Goal: Task Accomplishment & Management: Use online tool/utility

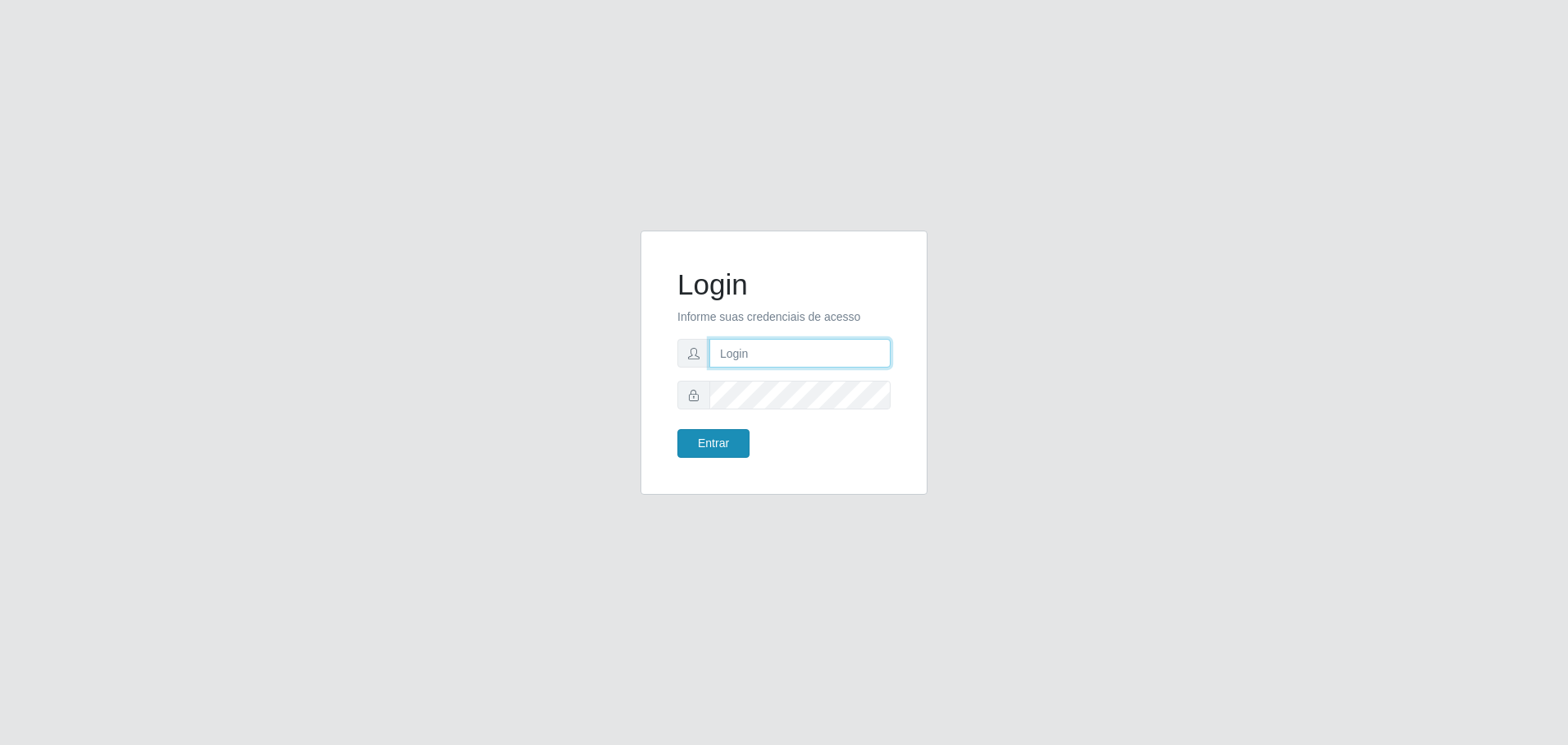
type input "[EMAIL_ADDRESS][DOMAIN_NAME]"
click at [735, 449] on button "Entrar" at bounding box center [714, 442] width 72 height 28
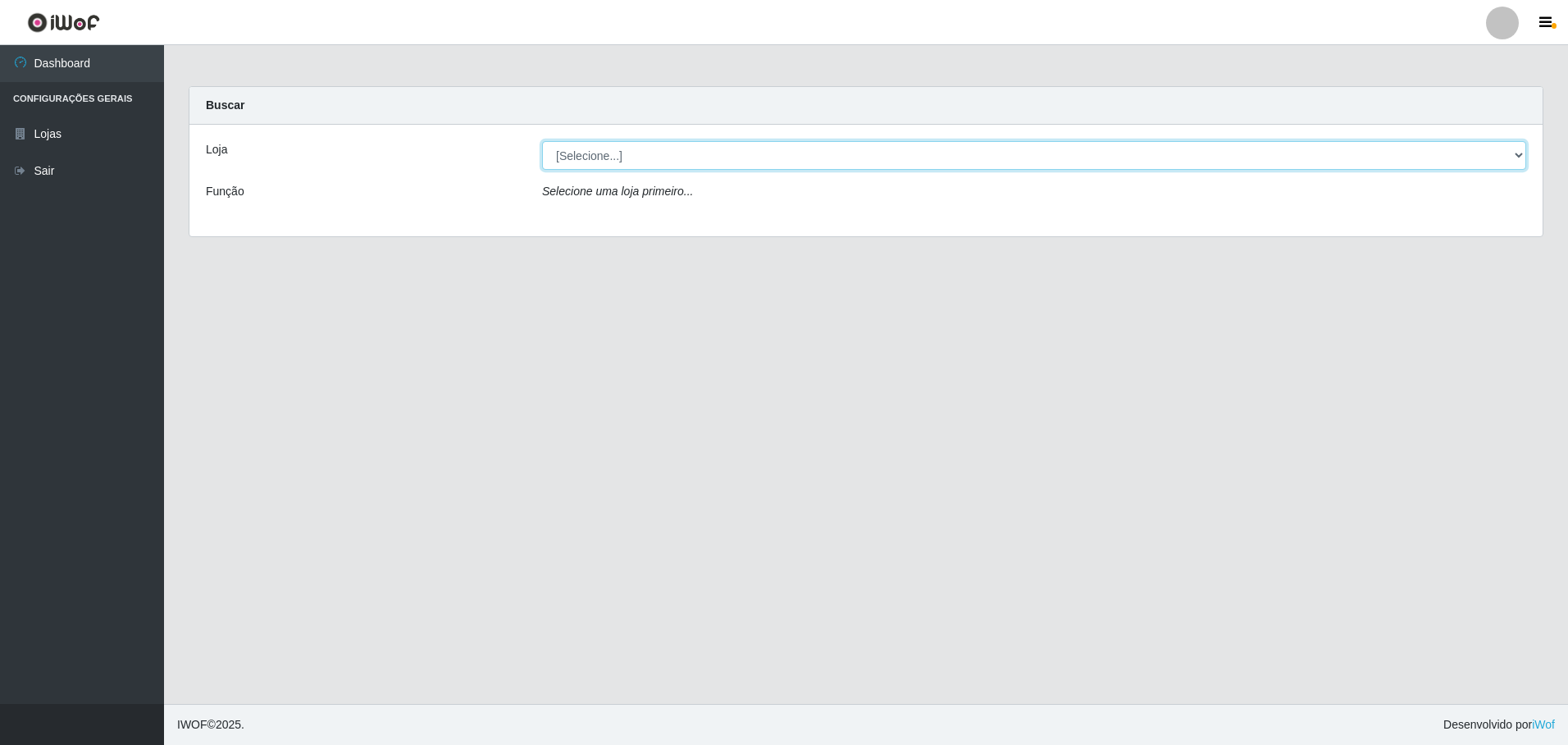
click at [684, 159] on select "[Selecione...] Extrabom - Loja 57 Anchieta" at bounding box center [1034, 155] width 984 height 28
select select "470"
click at [543, 141] on select "[Selecione...] Extrabom - Loja 57 Anchieta" at bounding box center [1034, 155] width 984 height 28
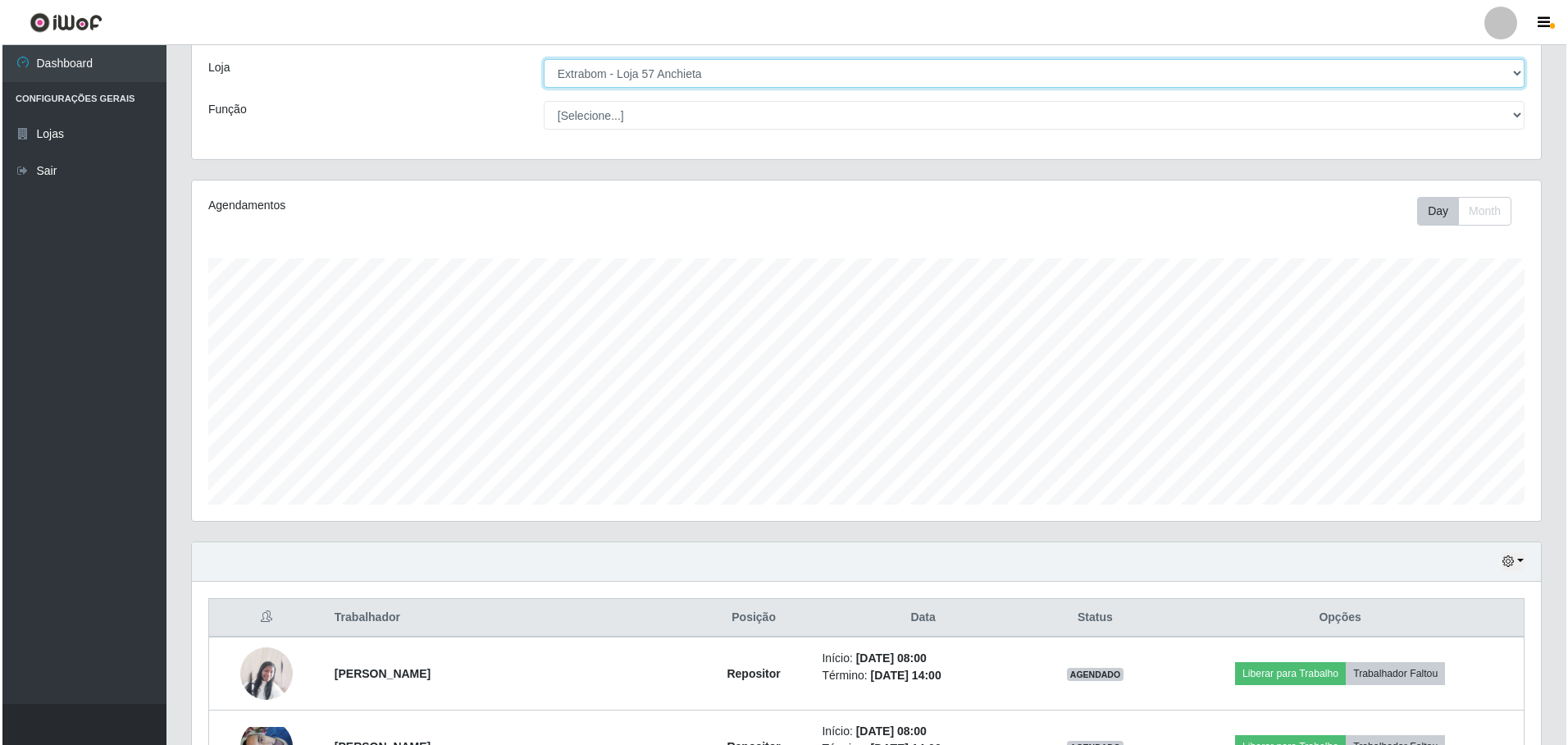
scroll to position [410, 0]
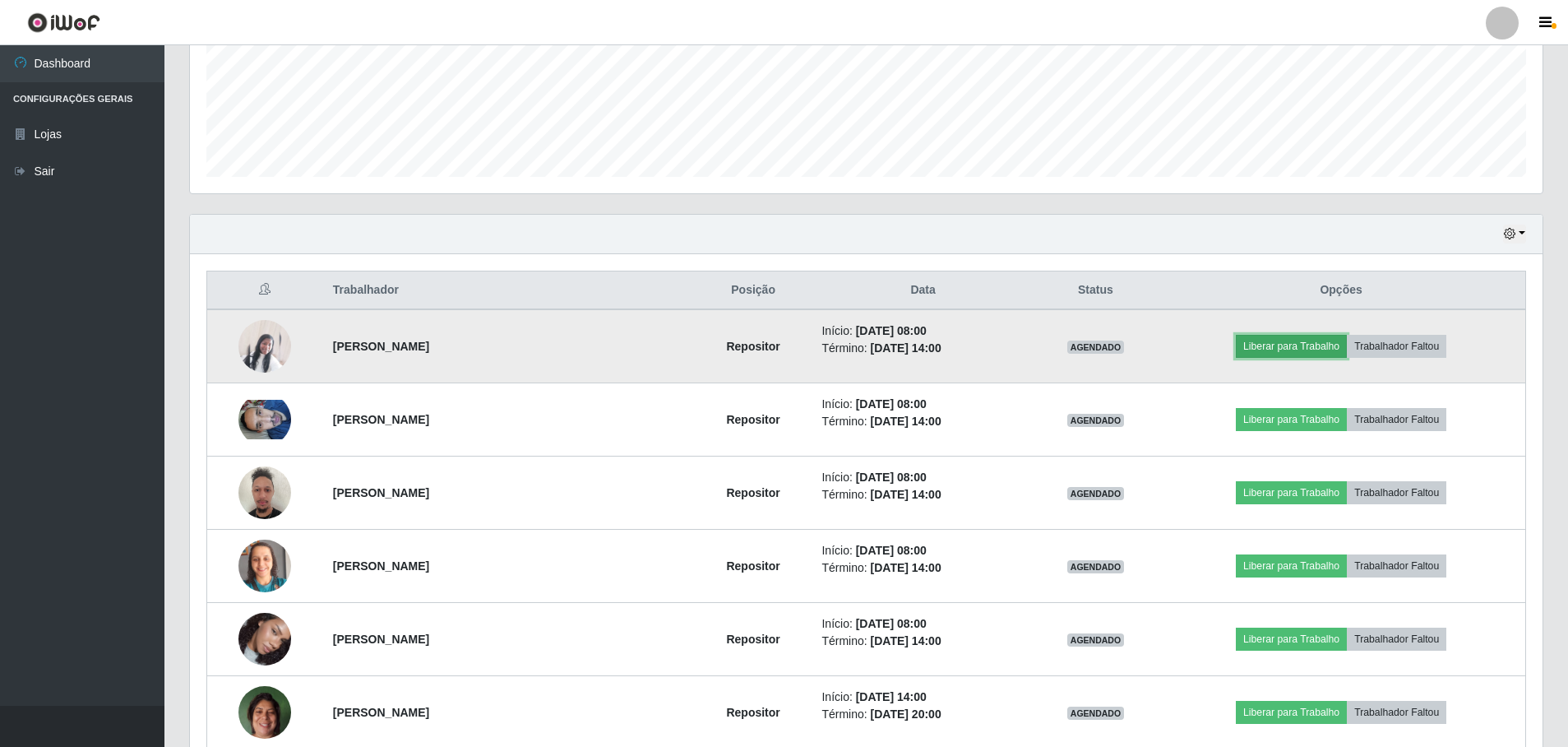
click at [1274, 347] on button "Liberar para Trabalho" at bounding box center [1291, 346] width 111 height 23
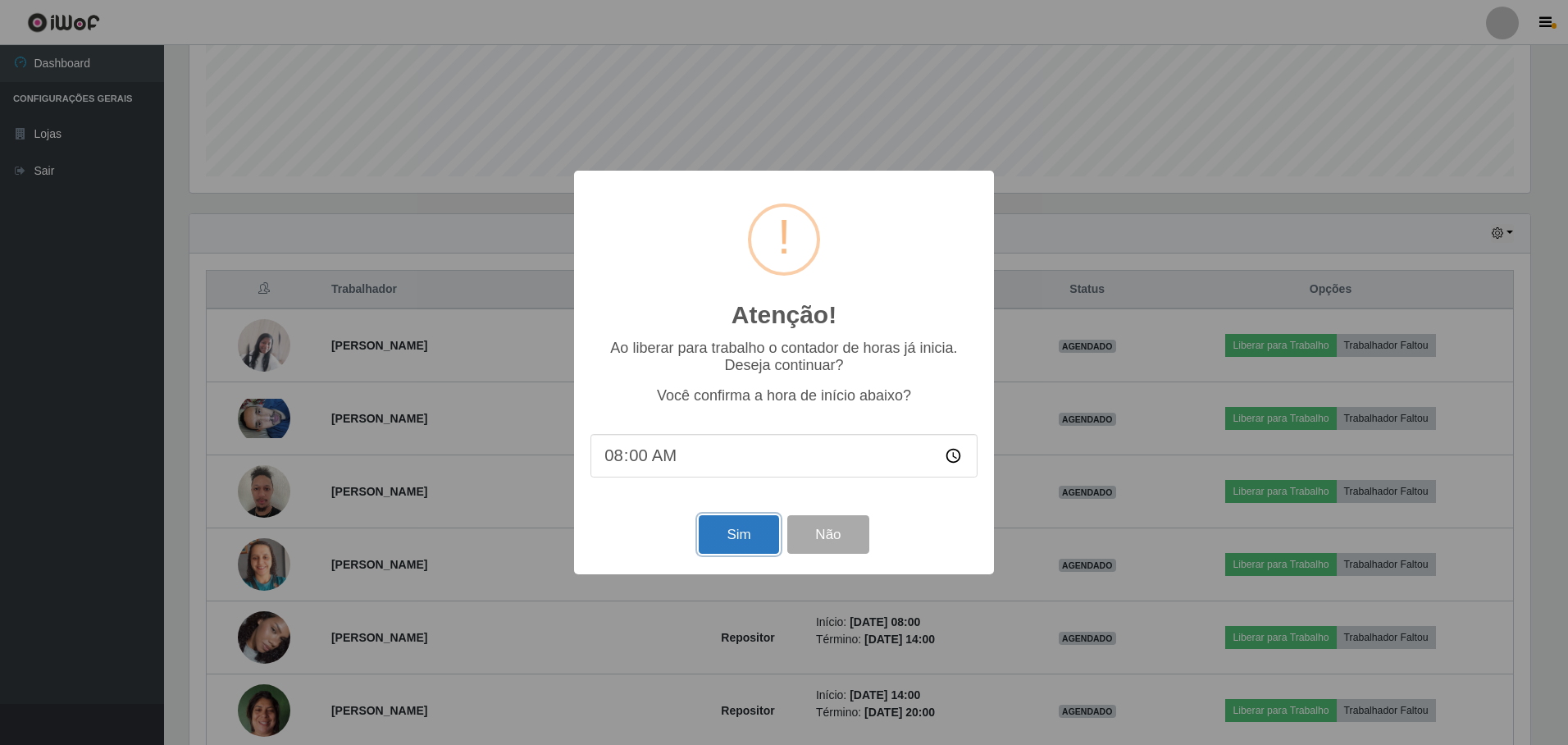
click at [731, 533] on button "Sim" at bounding box center [738, 534] width 79 height 38
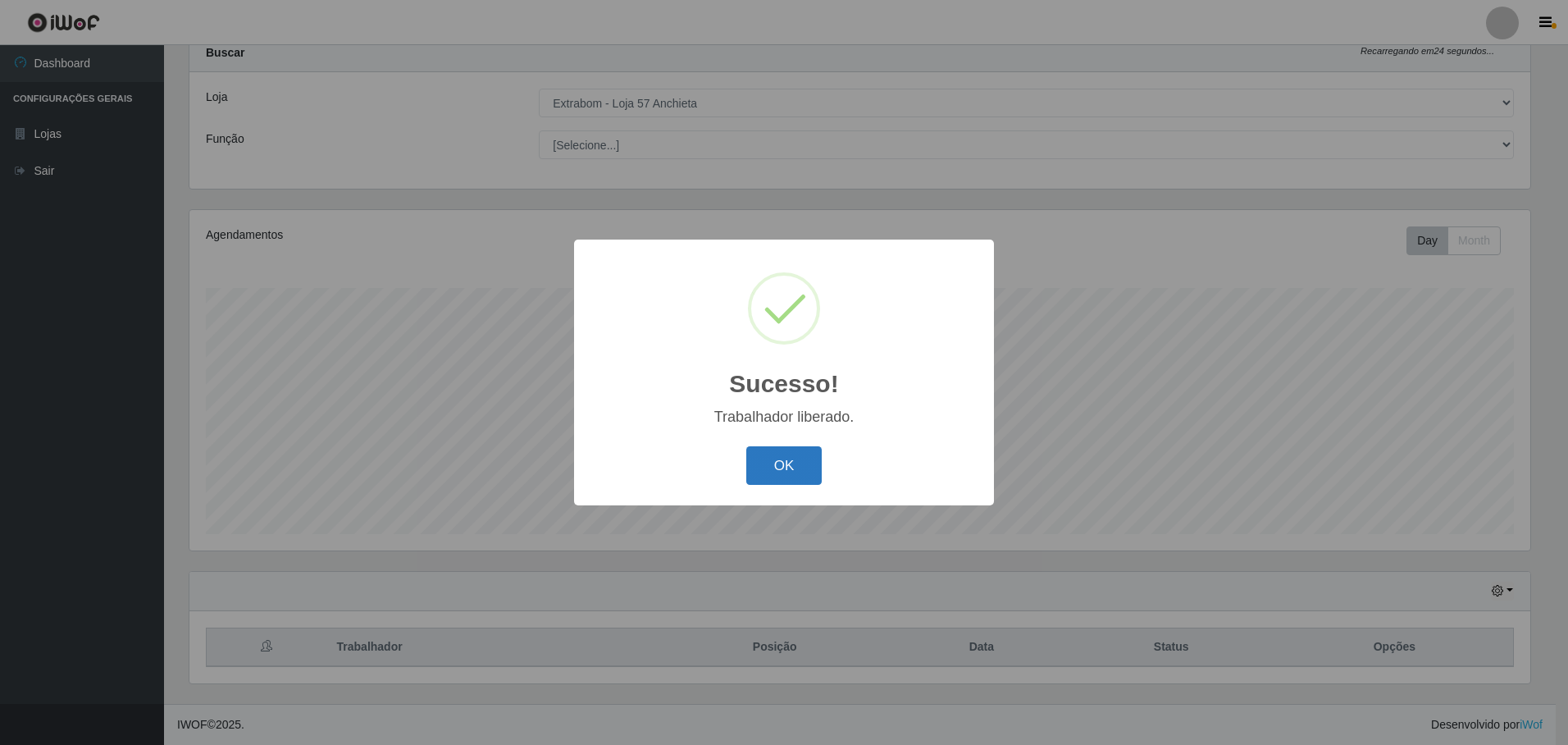
click at [784, 467] on button "OK" at bounding box center [784, 465] width 76 height 38
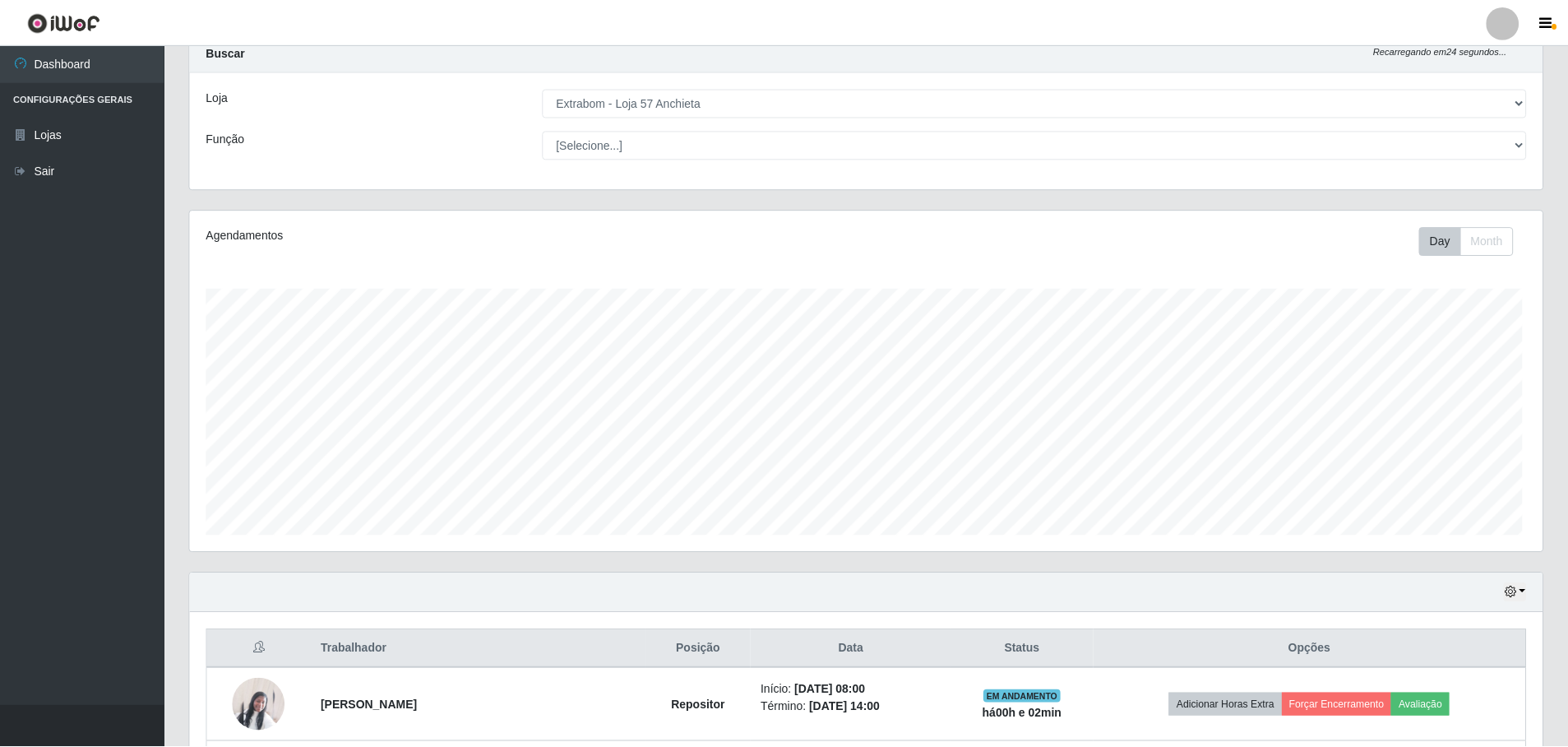
scroll to position [342, 1353]
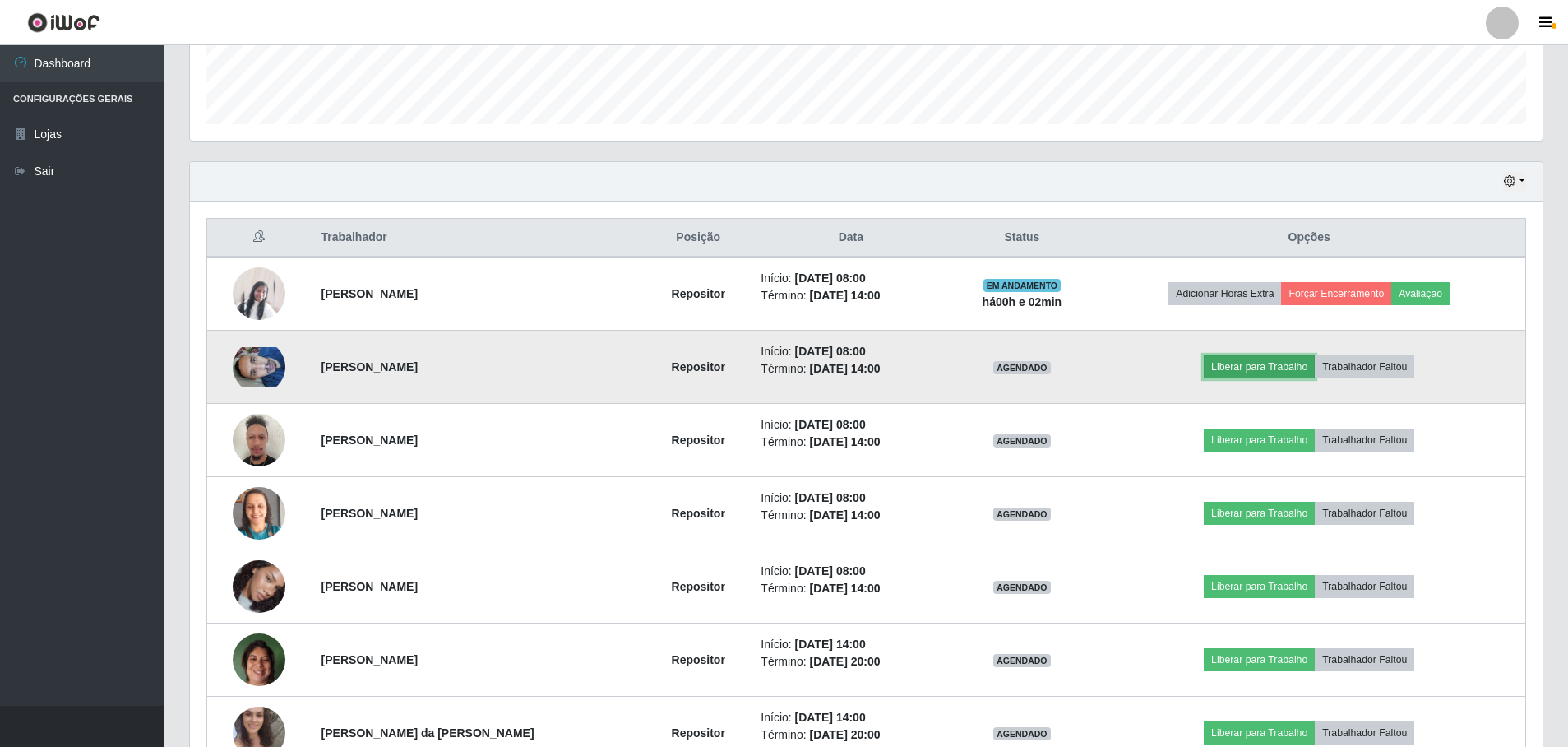
click at [1295, 366] on button "Liberar para Trabalho" at bounding box center [1259, 366] width 111 height 23
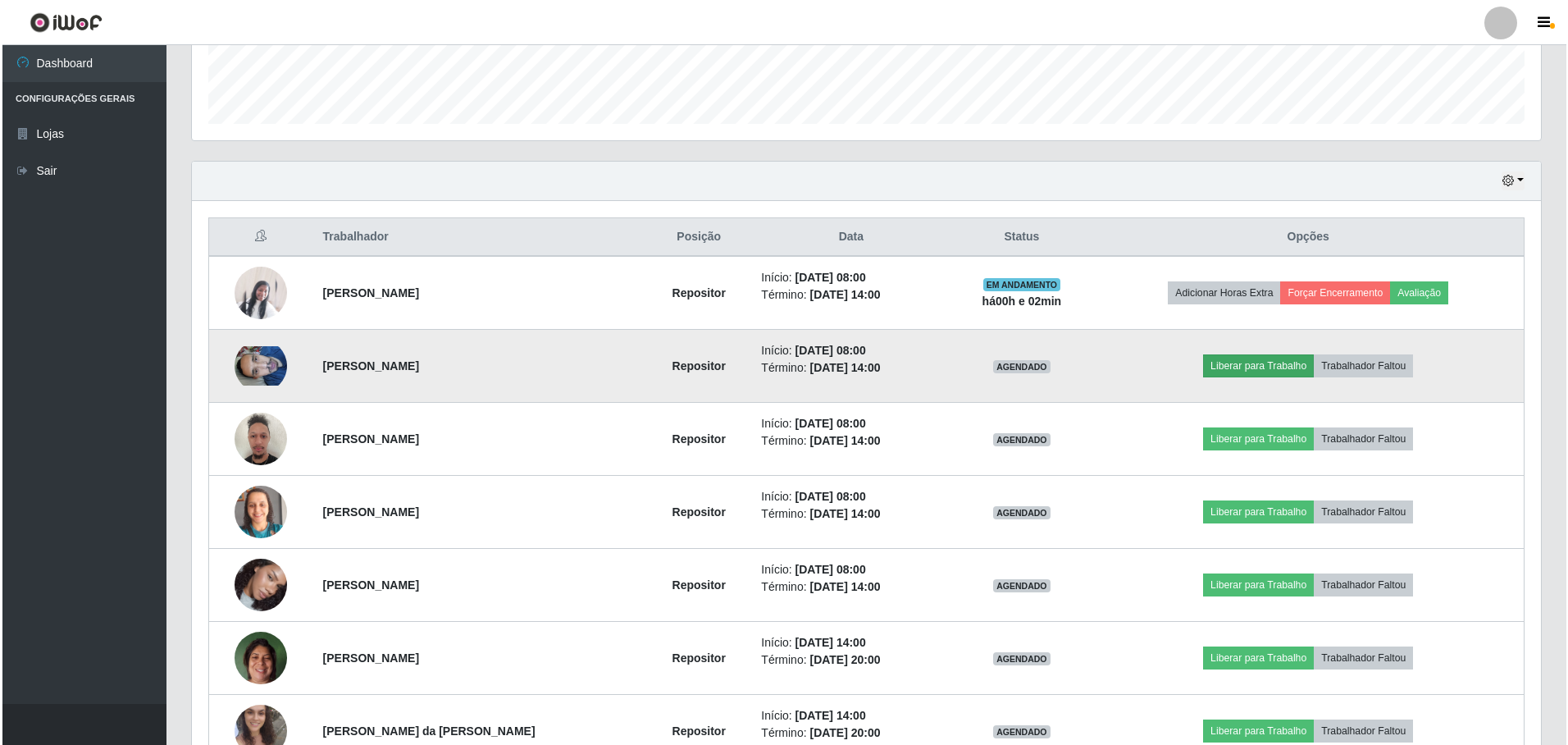
scroll to position [341, 1341]
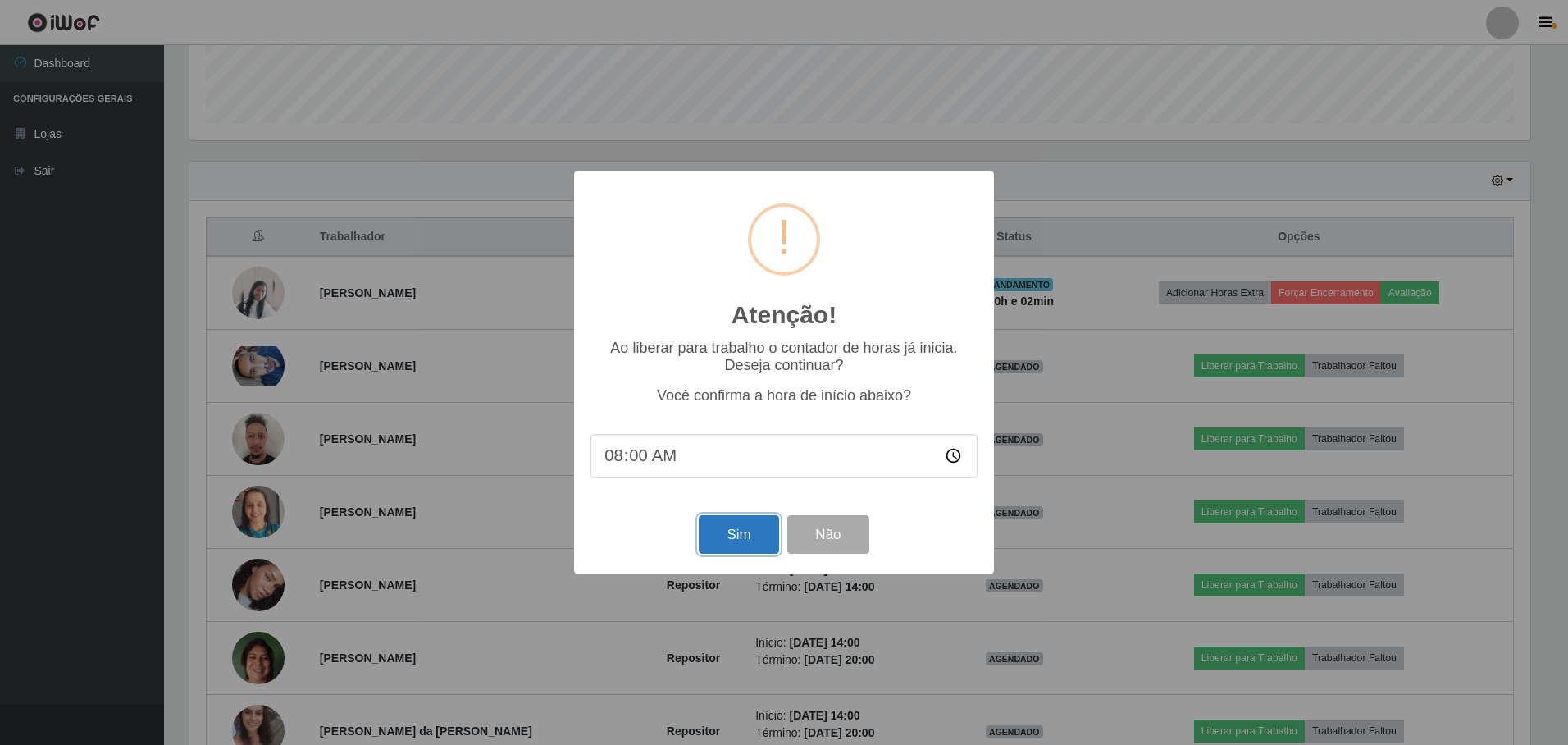
click at [727, 542] on button "Sim" at bounding box center [738, 534] width 79 height 38
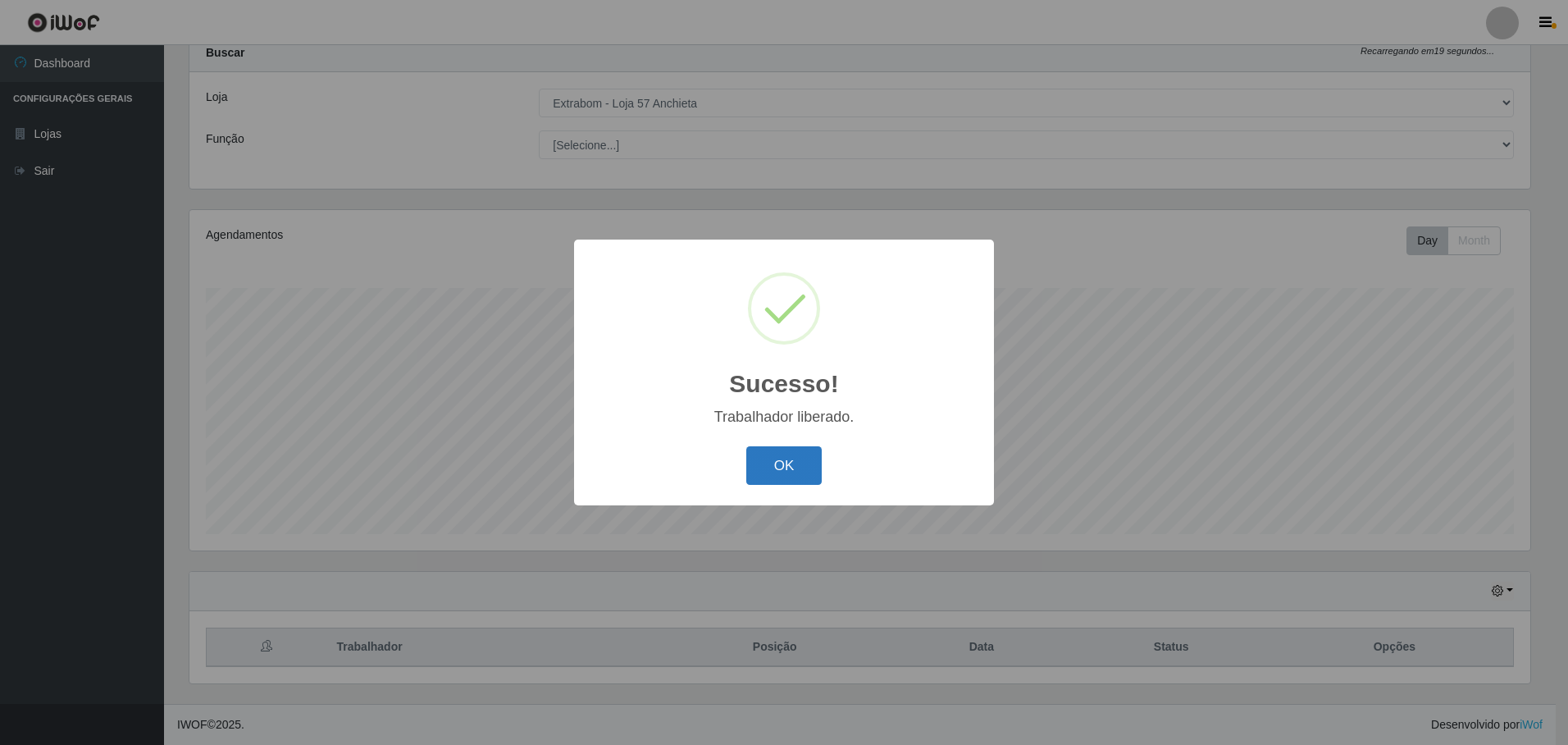
click at [779, 461] on button "OK" at bounding box center [784, 465] width 76 height 38
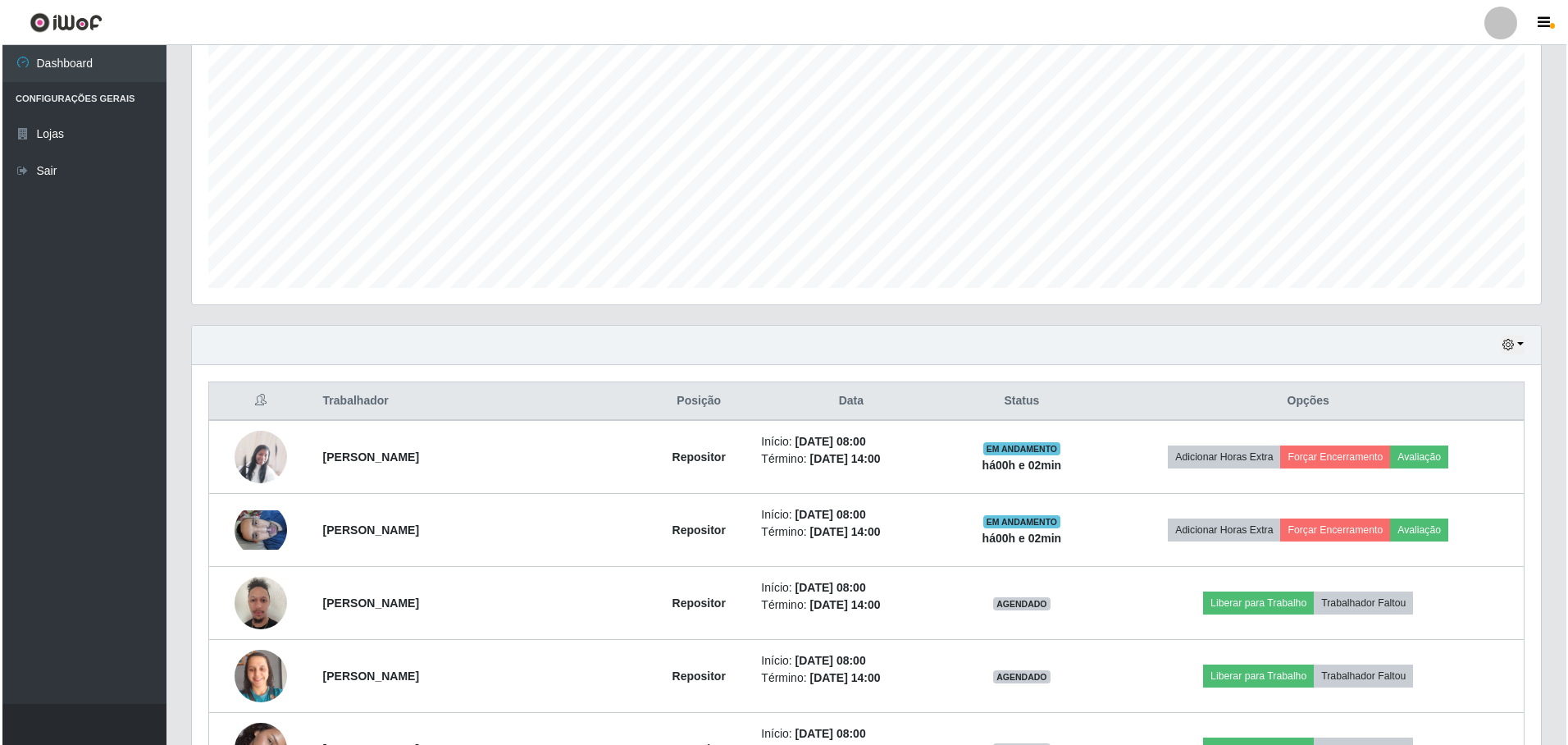
scroll to position [462, 0]
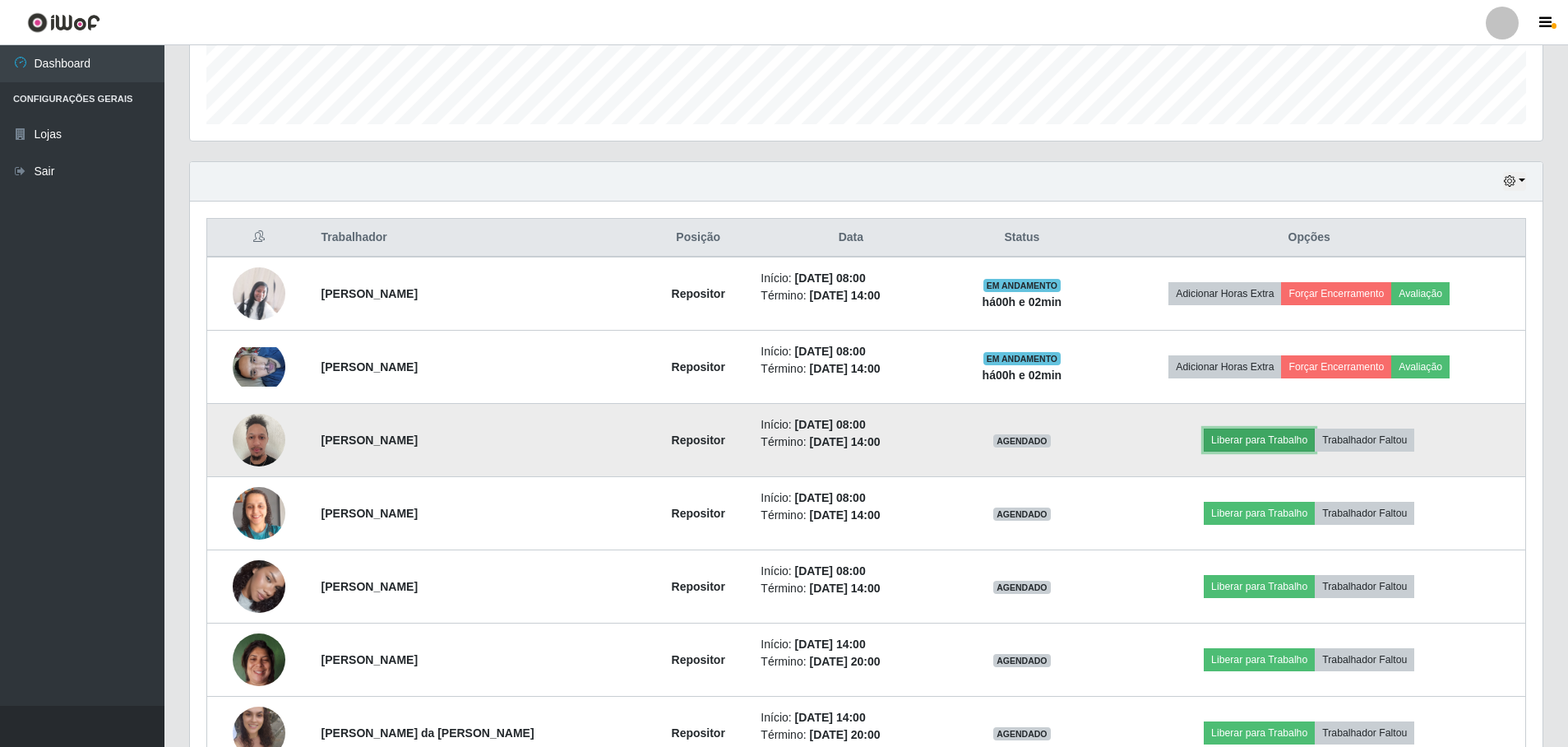
click at [1243, 434] on button "Liberar para Trabalho" at bounding box center [1259, 439] width 111 height 23
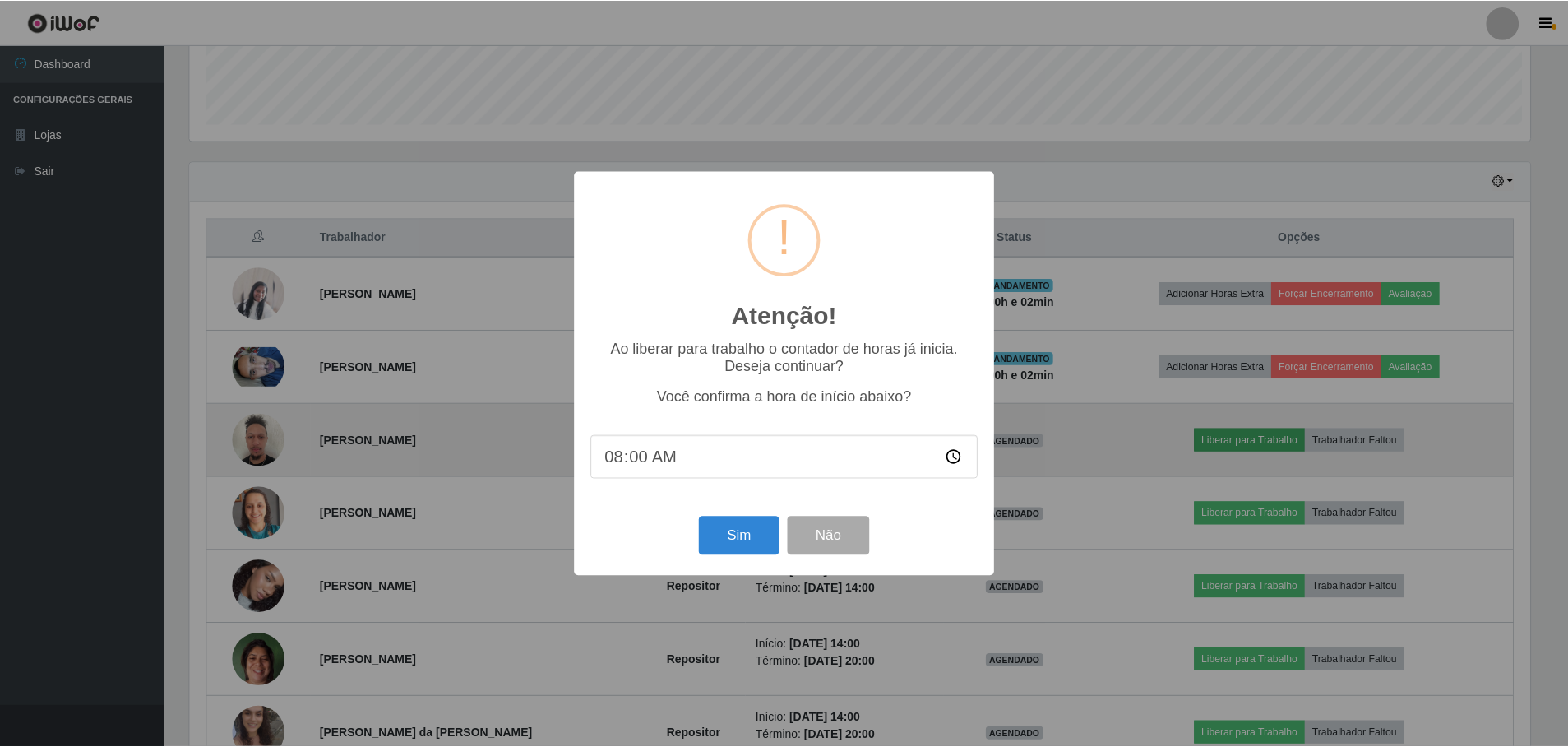
scroll to position [342, 1344]
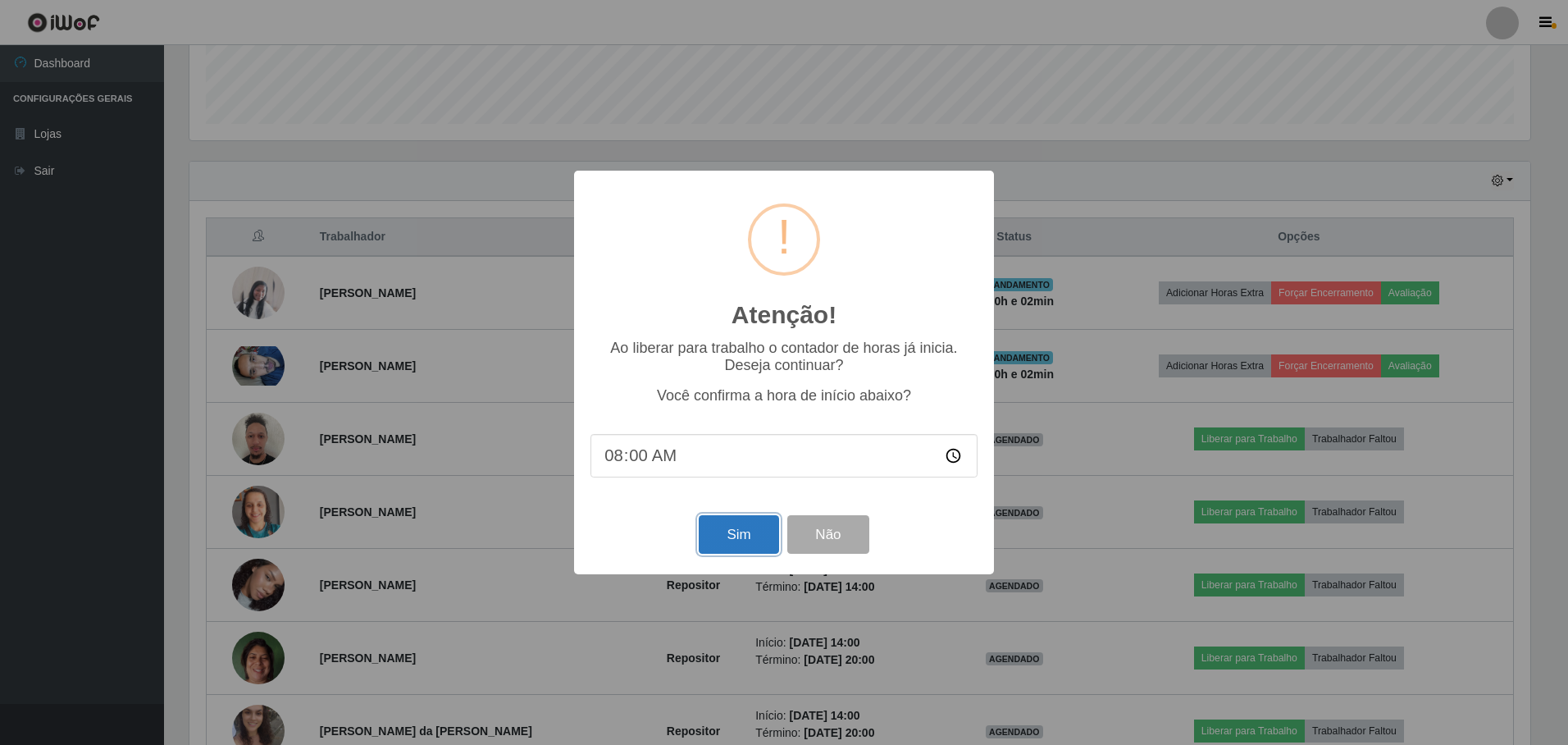
click at [740, 548] on button "Sim" at bounding box center [738, 534] width 79 height 38
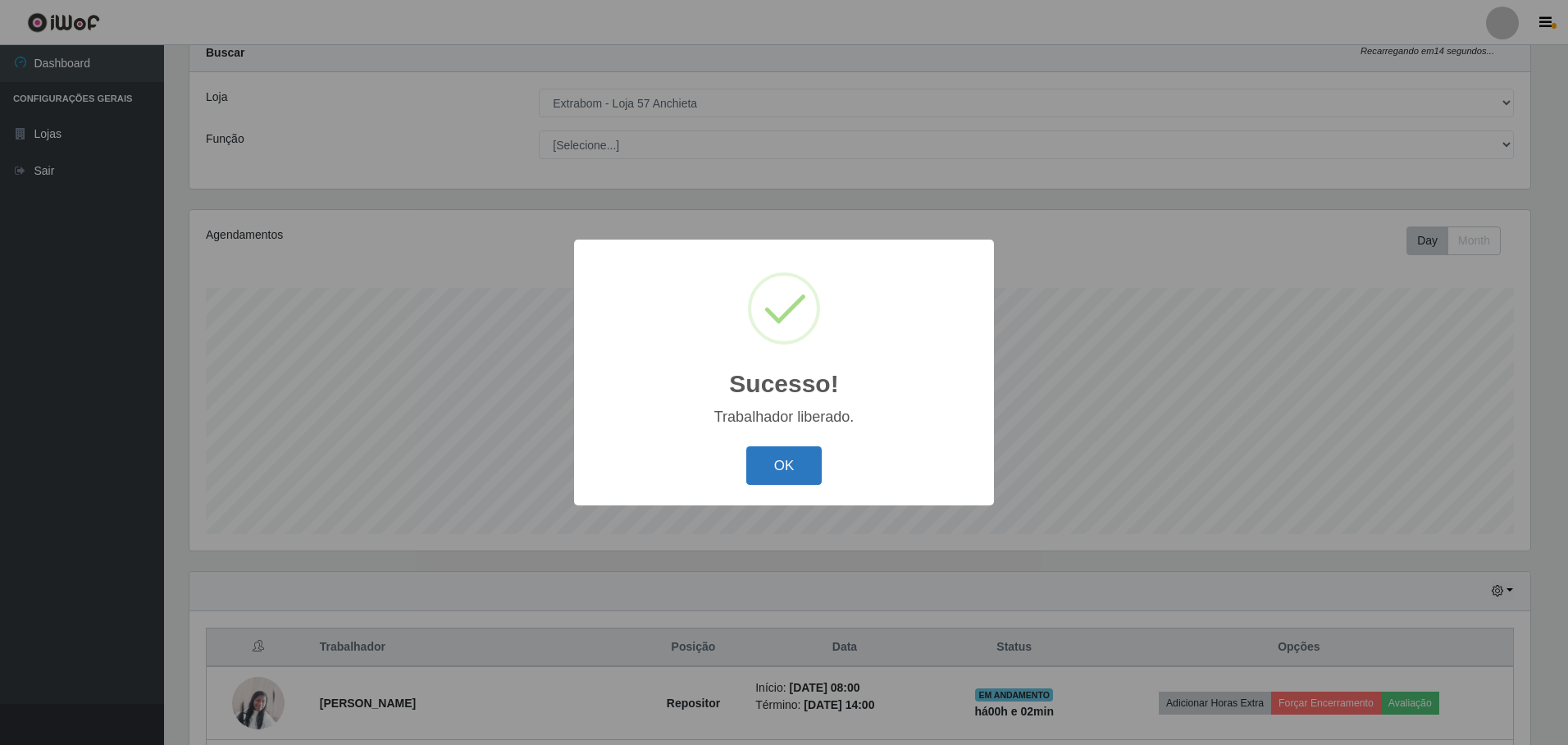
click at [777, 467] on button "OK" at bounding box center [784, 465] width 76 height 38
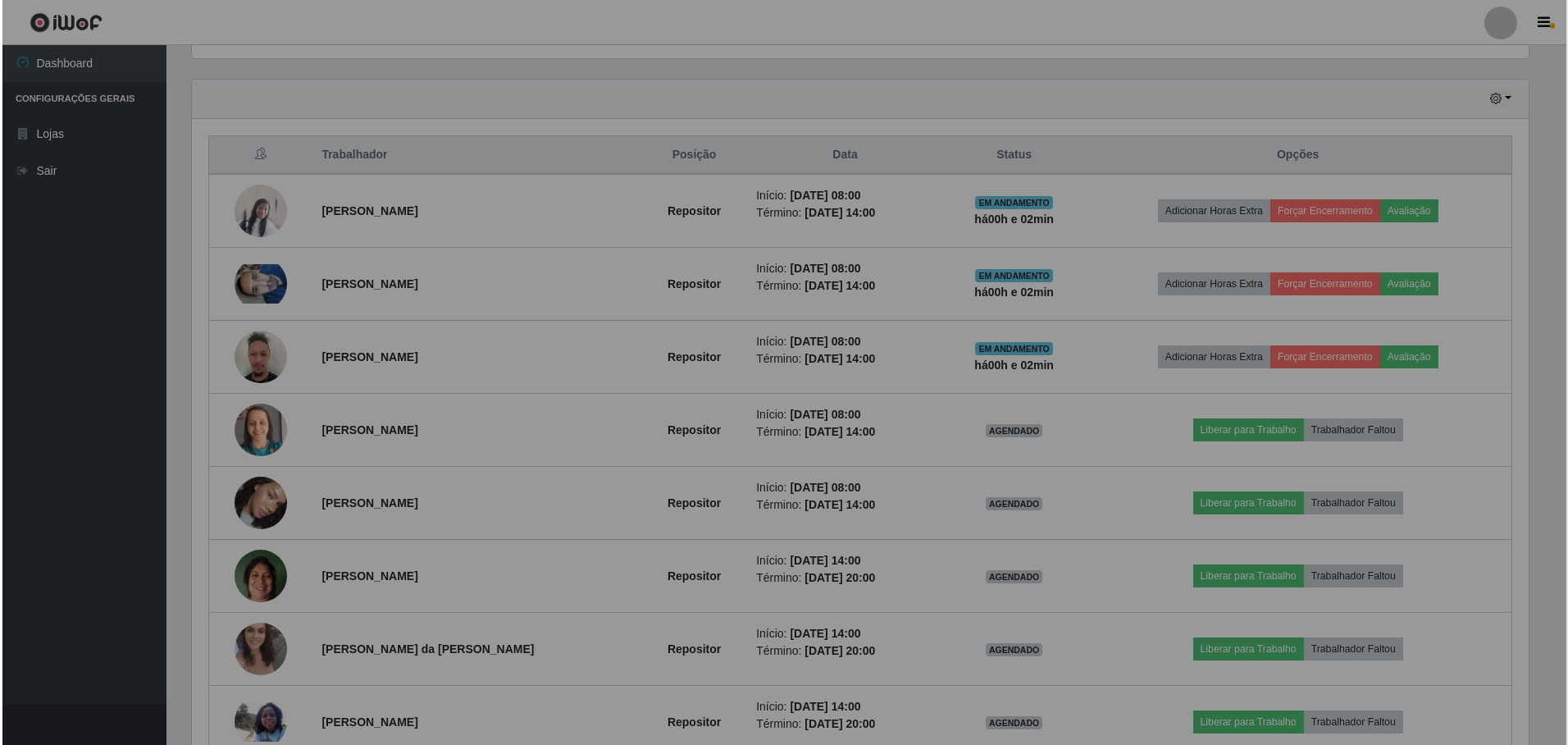
scroll to position [0, 0]
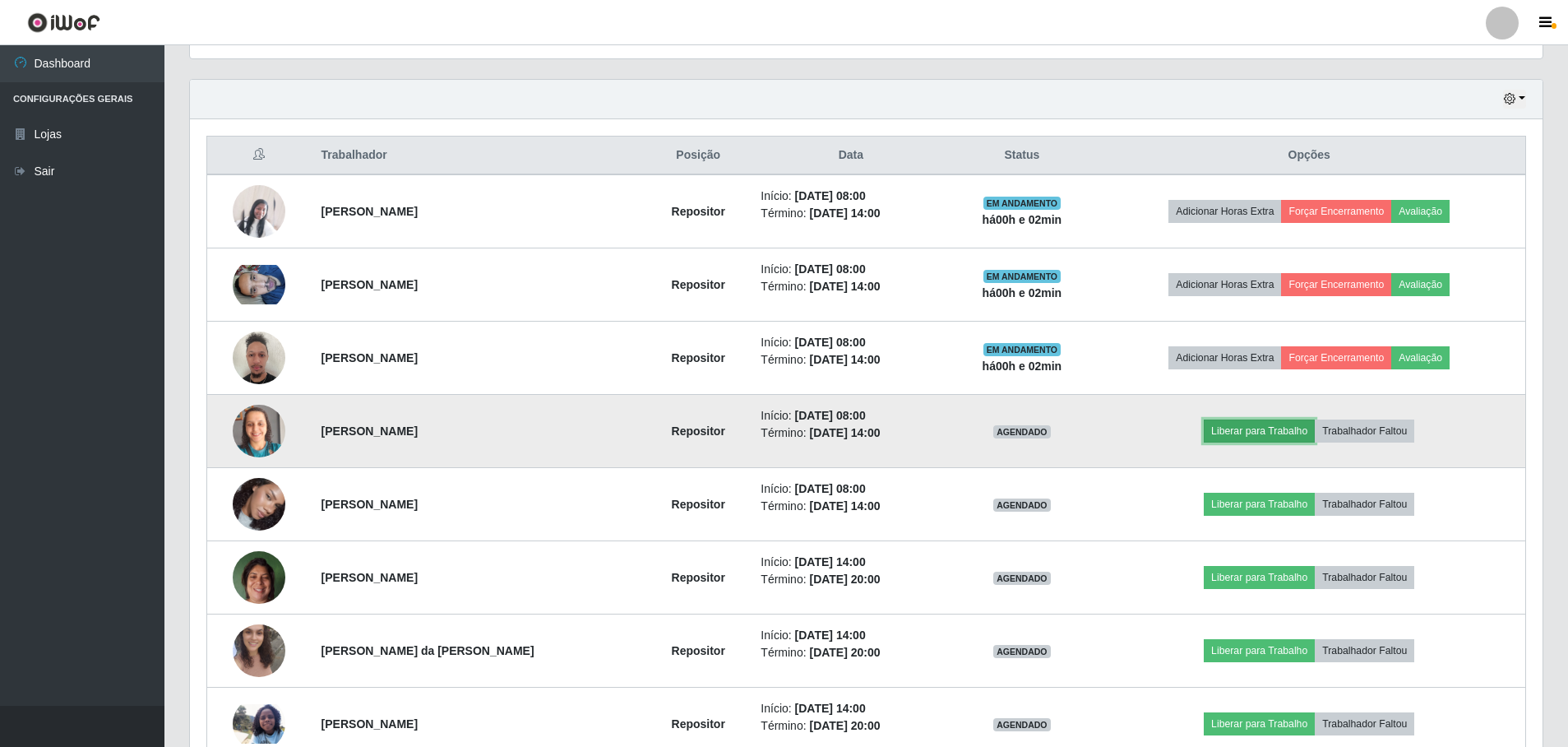
click at [1304, 429] on button "Liberar para Trabalho" at bounding box center [1259, 430] width 111 height 23
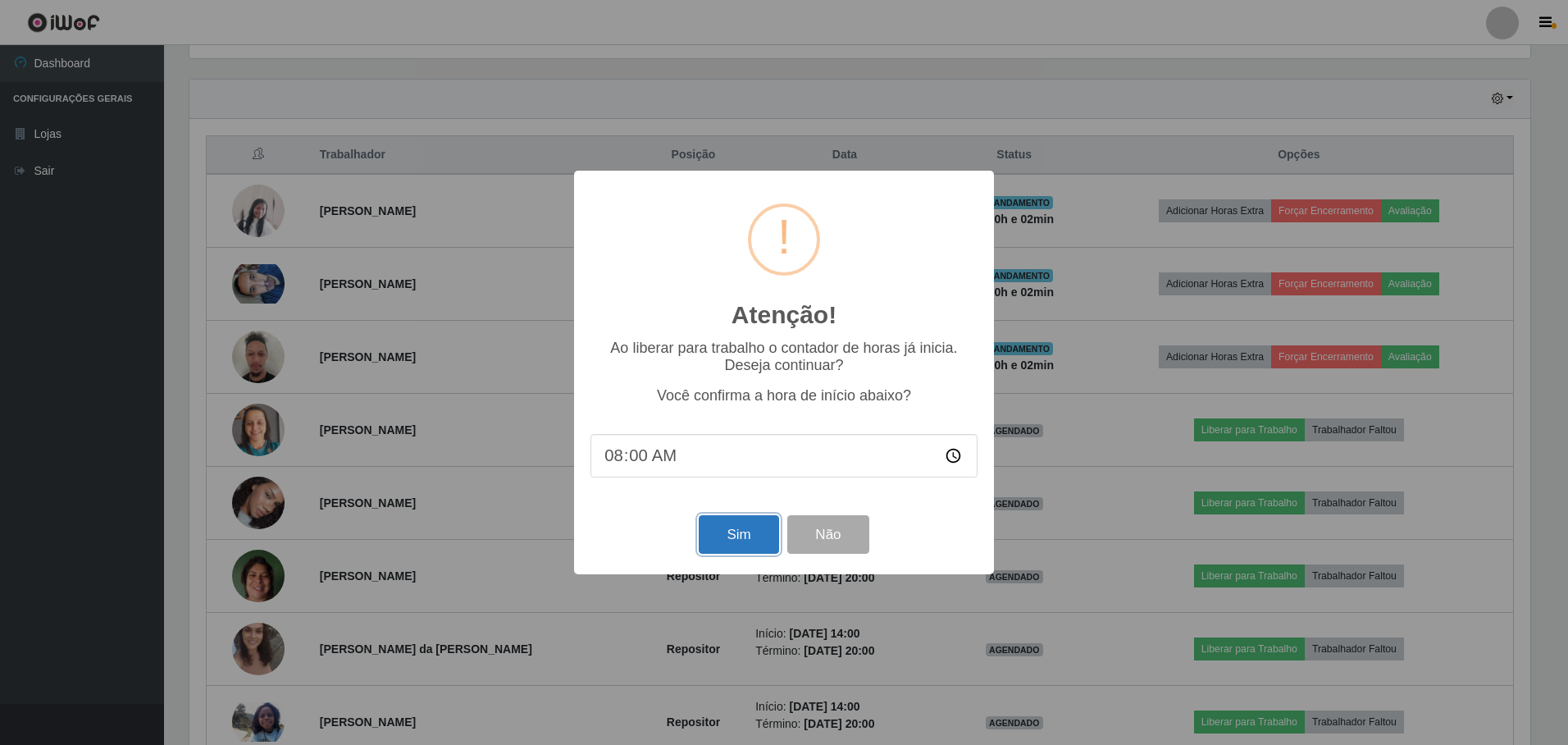
click at [742, 520] on button "Sim" at bounding box center [738, 534] width 79 height 38
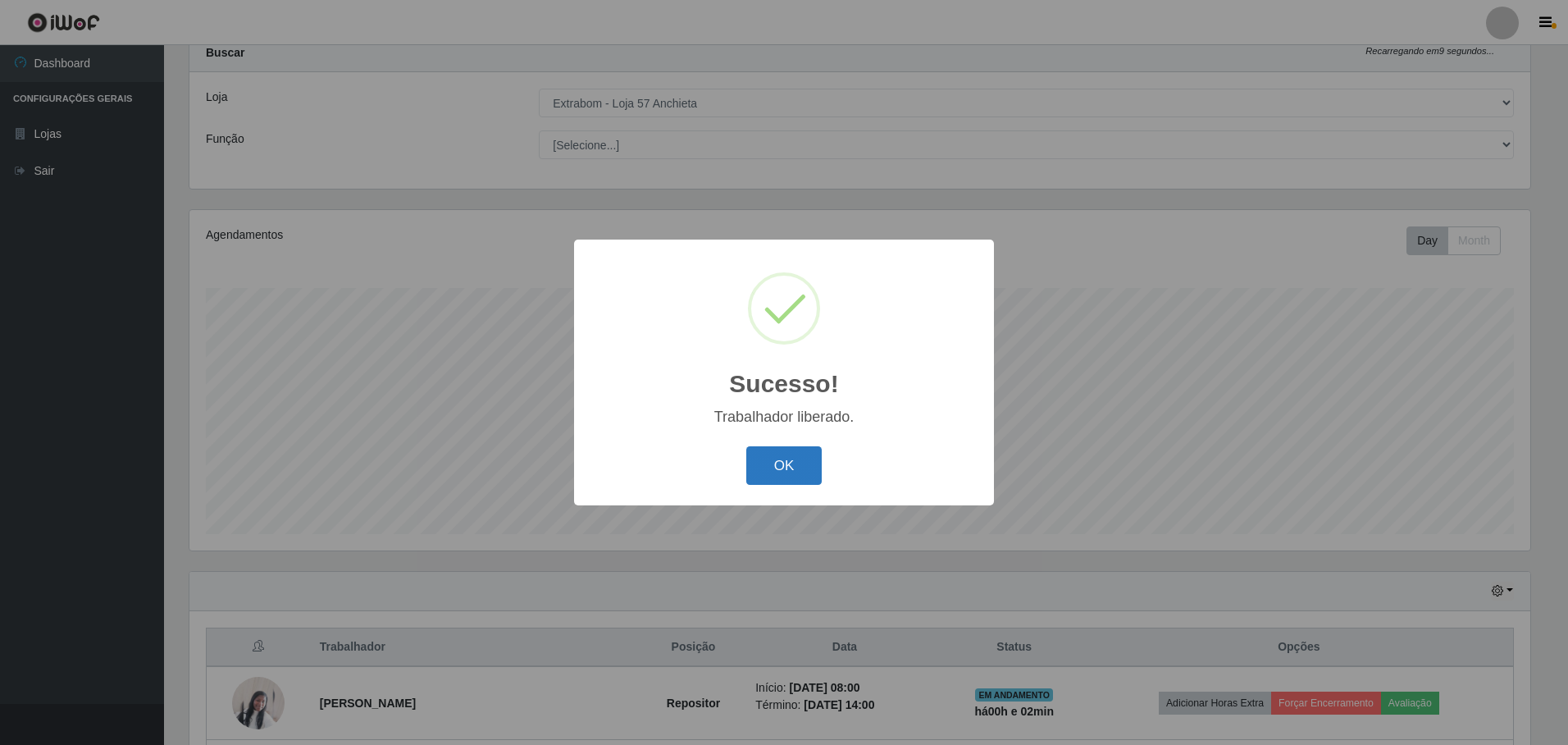
click at [770, 471] on button "OK" at bounding box center [784, 465] width 76 height 38
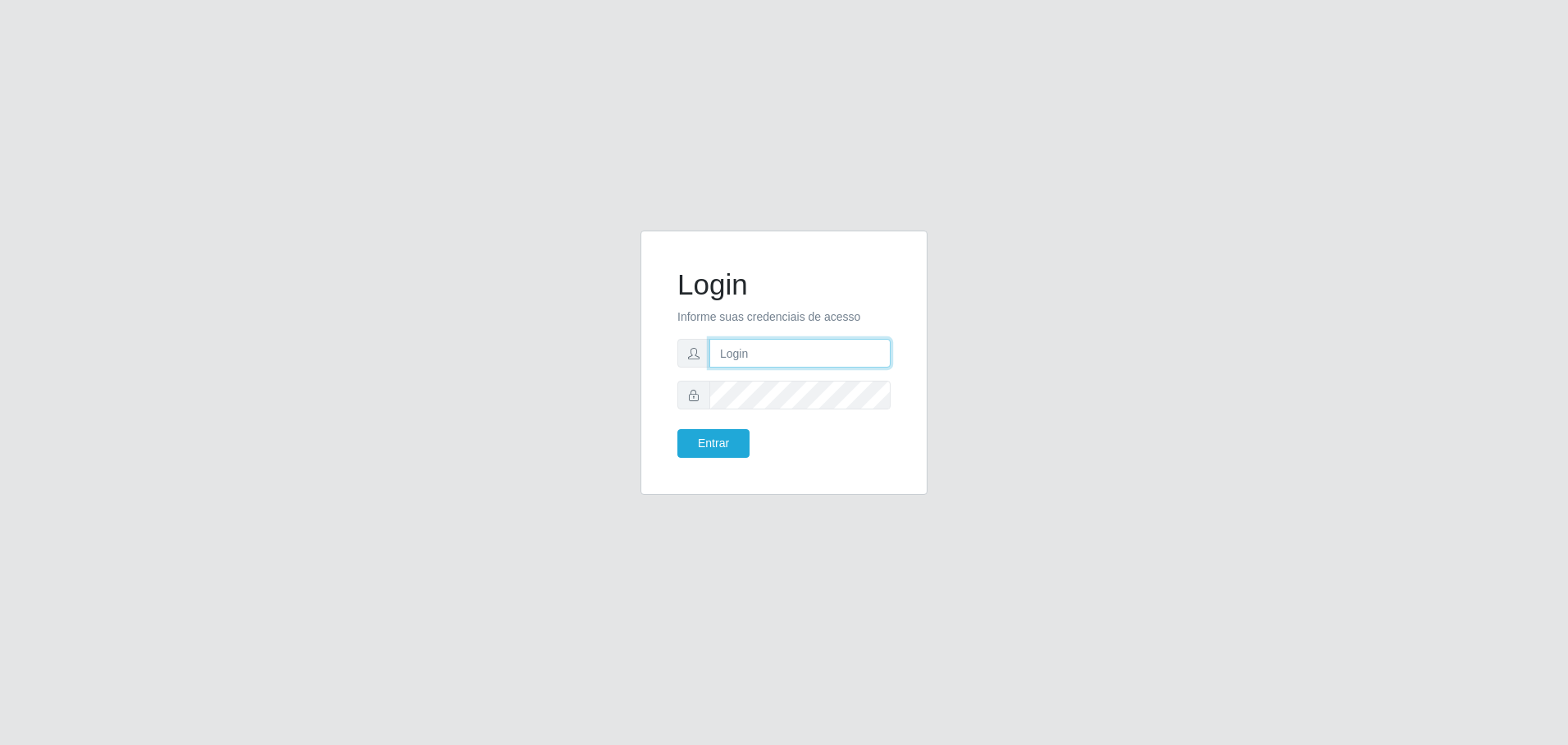
type input "[EMAIL_ADDRESS][DOMAIN_NAME]"
